Goal: Navigation & Orientation: Find specific page/section

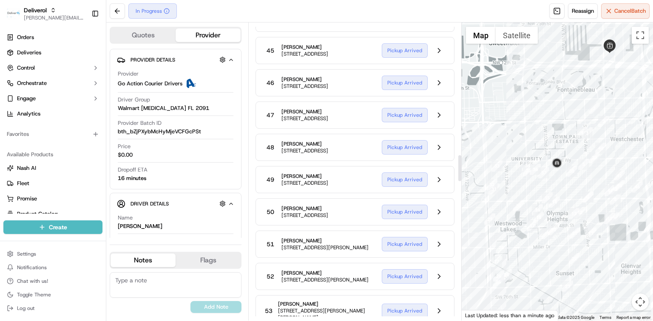
scroll to position [1473, 0]
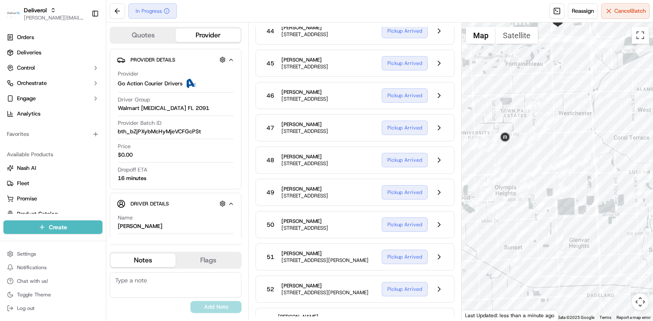
drag, startPoint x: 622, startPoint y: 218, endPoint x: 569, endPoint y: 192, distance: 58.9
click at [569, 192] on div at bounding box center [556, 172] width 191 height 298
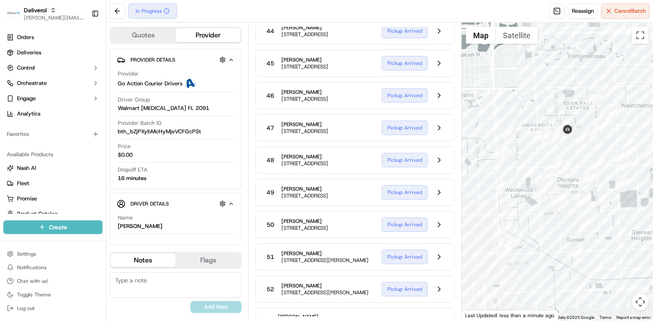
drag, startPoint x: 499, startPoint y: 82, endPoint x: 563, endPoint y: 74, distance: 64.2
click at [563, 74] on div at bounding box center [556, 172] width 191 height 298
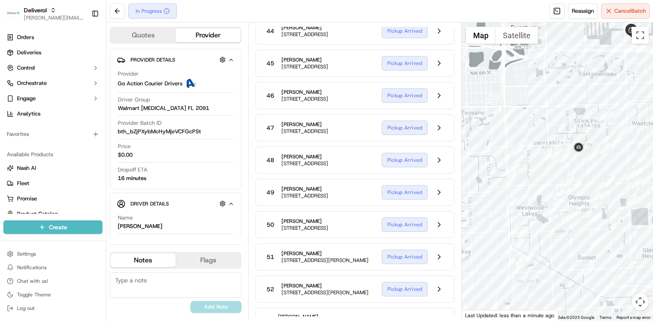
drag, startPoint x: 537, startPoint y: 101, endPoint x: 544, endPoint y: 116, distance: 16.2
click at [544, 116] on div at bounding box center [556, 172] width 191 height 298
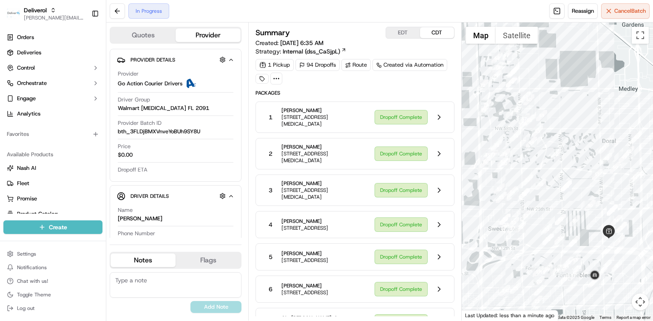
drag, startPoint x: 536, startPoint y: 125, endPoint x: 542, endPoint y: 209, distance: 83.5
click at [542, 209] on div at bounding box center [556, 172] width 191 height 298
